Goal: Find contact information: Find contact information

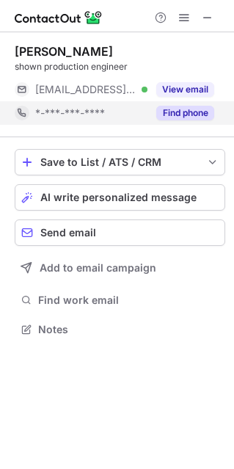
scroll to position [7, 7]
click at [182, 120] on button "Find phone" at bounding box center [185, 113] width 58 height 15
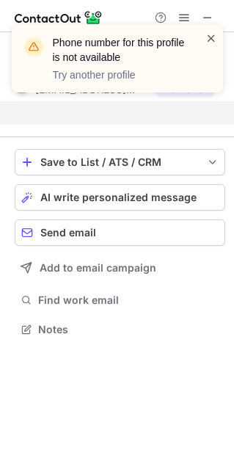
scroll to position [295, 234]
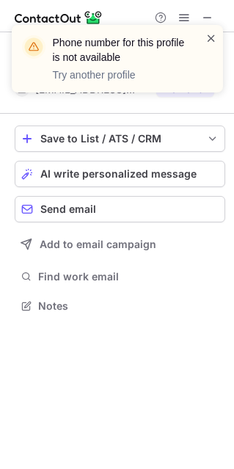
click at [206, 33] on span at bounding box center [212, 38] width 12 height 15
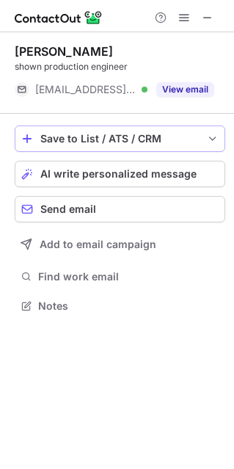
click at [211, 140] on span "save-profile-one-click" at bounding box center [213, 139] width 12 height 12
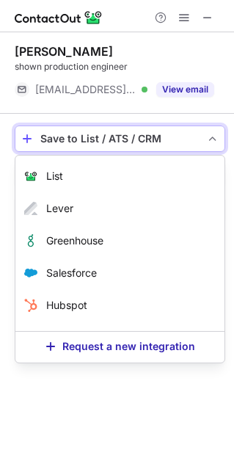
drag, startPoint x: 217, startPoint y: 137, endPoint x: 157, endPoint y: 57, distance: 99.7
click at [157, 57] on div "Rich Duross shown production engineer ***@houseofblues.com Verified View email …" at bounding box center [117, 180] width 234 height 296
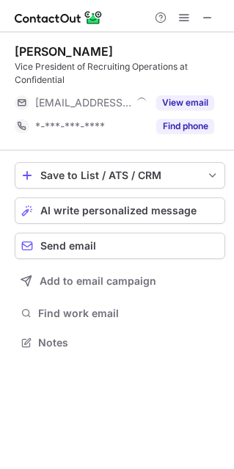
scroll to position [332, 234]
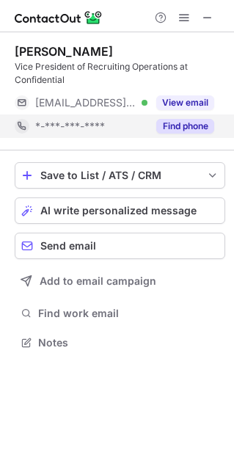
click at [183, 126] on button "Find phone" at bounding box center [185, 126] width 58 height 15
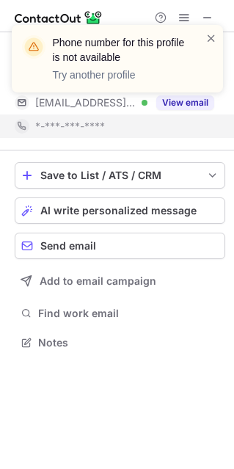
click at [178, 101] on div "Phone number for this profile is not available Try another profile" at bounding box center [117, 64] width 235 height 109
click at [183, 100] on div "Phone number for this profile is not available Try another profile" at bounding box center [117, 64] width 235 height 109
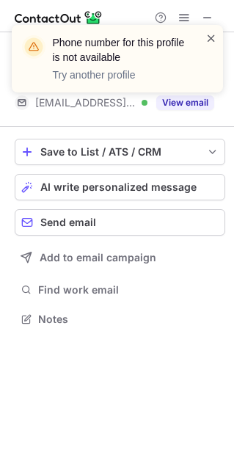
click at [210, 38] on span at bounding box center [212, 38] width 12 height 15
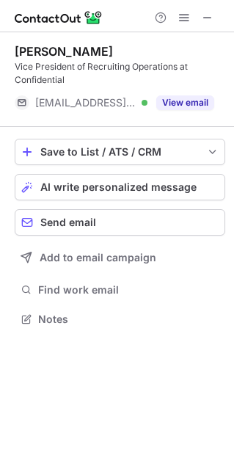
click at [193, 100] on button "View email" at bounding box center [185, 102] width 58 height 15
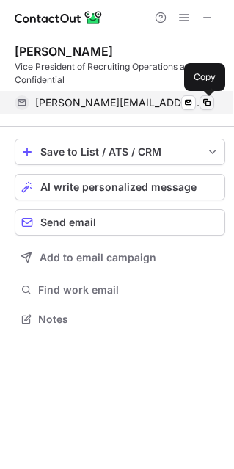
click at [205, 101] on span at bounding box center [207, 103] width 12 height 12
click at [207, 99] on span at bounding box center [207, 103] width 12 height 12
